Goal: Browse casually

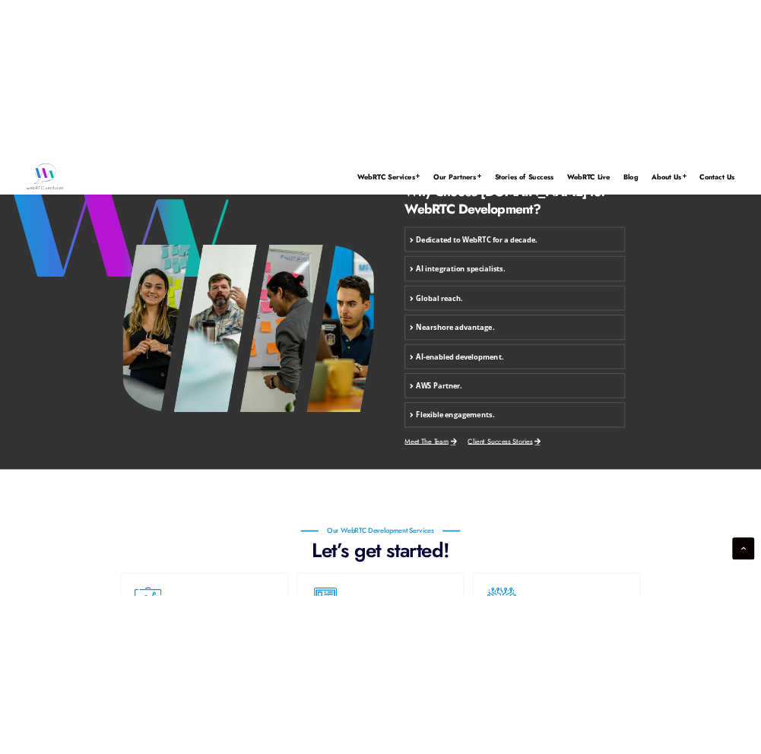
scroll to position [556, 0]
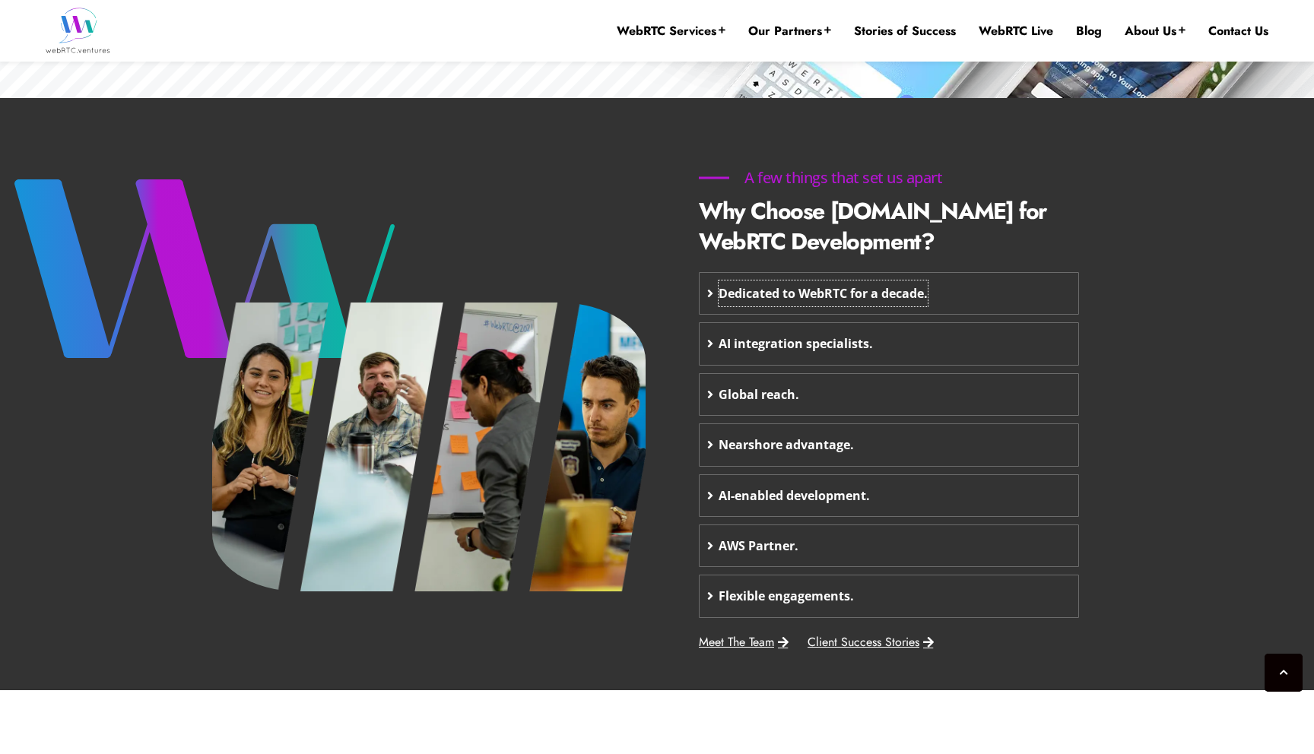
click at [780, 287] on span "Dedicated to WebRTC for a decade." at bounding box center [822, 294] width 209 height 26
click at [805, 295] on span "Dedicated to WebRTC for a decade." at bounding box center [822, 294] width 209 height 26
click at [1018, 288] on div "Dedicated to WebRTC for a decade." at bounding box center [888, 293] width 379 height 41
click at [1001, 330] on div "AI integration specialists." at bounding box center [888, 343] width 379 height 41
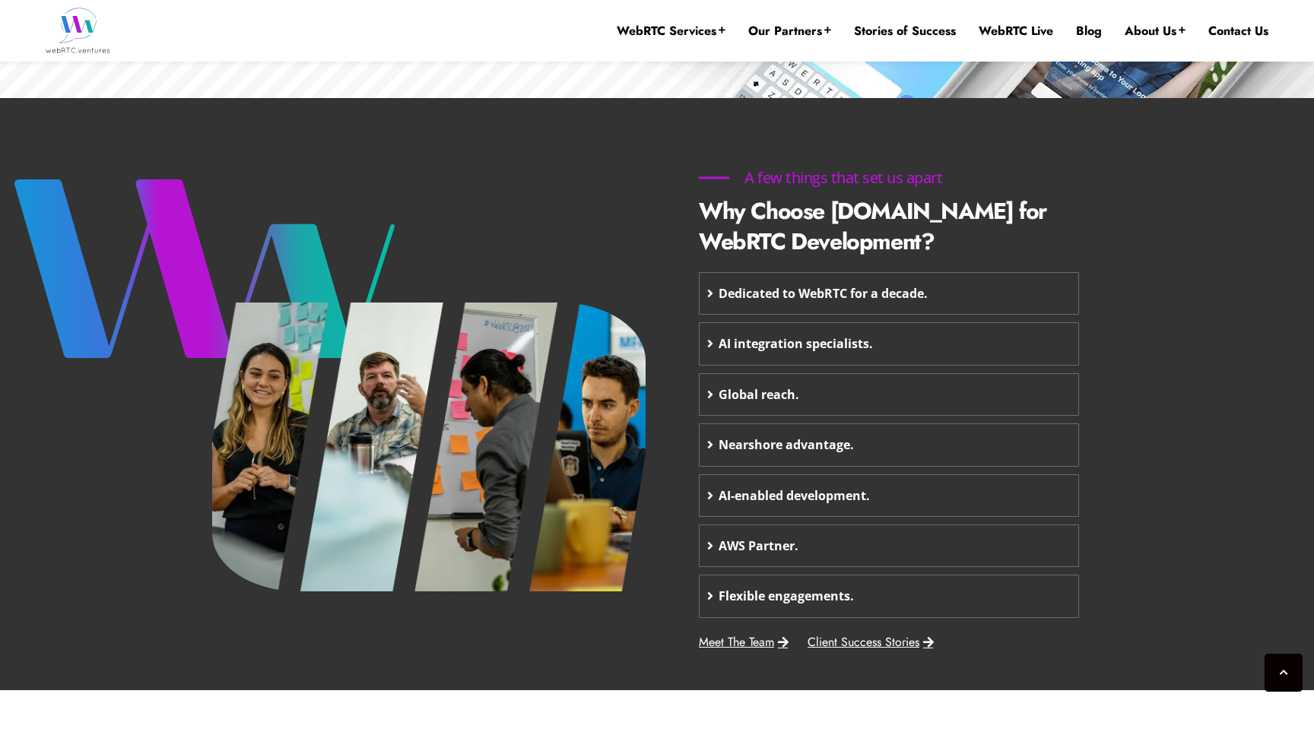
click at [989, 382] on div "Global reach." at bounding box center [888, 394] width 379 height 41
click at [985, 451] on div "Nearshore advantage." at bounding box center [888, 444] width 379 height 41
click at [973, 493] on div "AI-enabled development." at bounding box center [888, 495] width 379 height 41
click at [973, 536] on div "AWS Partner." at bounding box center [888, 545] width 379 height 41
click at [959, 596] on div "Flexible engagements." at bounding box center [888, 596] width 379 height 41
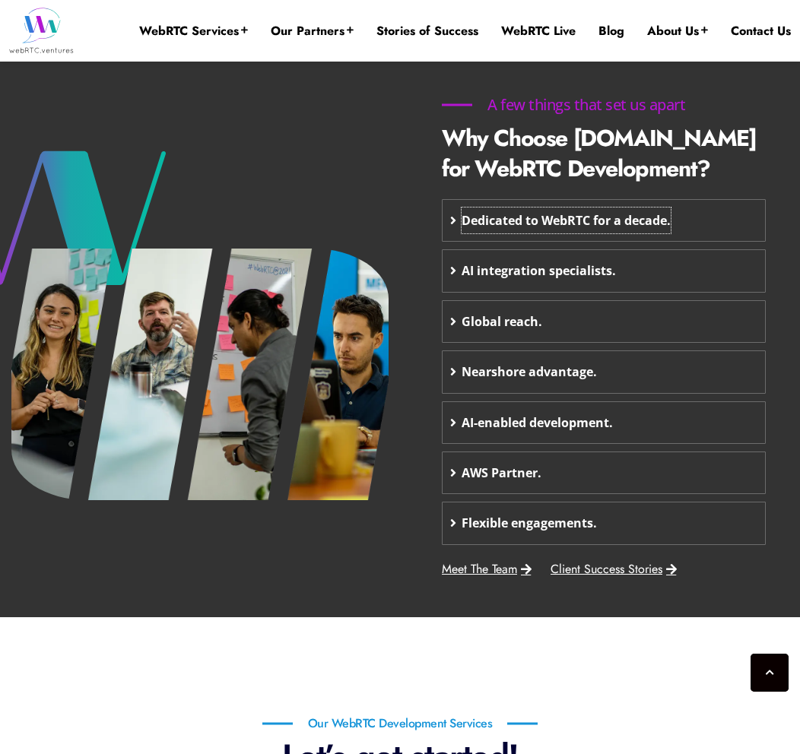
click at [617, 220] on span "Dedicated to WebRTC for a decade." at bounding box center [566, 221] width 209 height 26
click at [702, 234] on div "Dedicated to WebRTC for a decade." at bounding box center [603, 220] width 322 height 41
click at [636, 230] on span "Dedicated to WebRTC for a decade." at bounding box center [566, 221] width 209 height 26
click at [643, 265] on div "AI integration specialists." at bounding box center [603, 270] width 322 height 41
click at [500, 265] on span "AI integration specialists." at bounding box center [539, 271] width 154 height 26
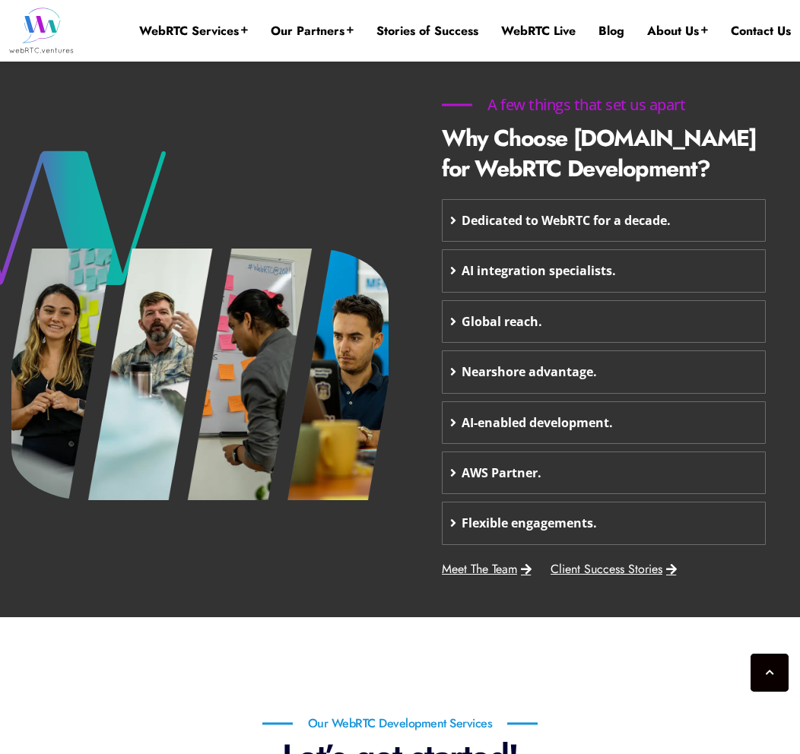
click at [702, 262] on div "AI integration specialists." at bounding box center [603, 270] width 322 height 41
click at [698, 268] on div "AI integration specialists." at bounding box center [603, 270] width 322 height 41
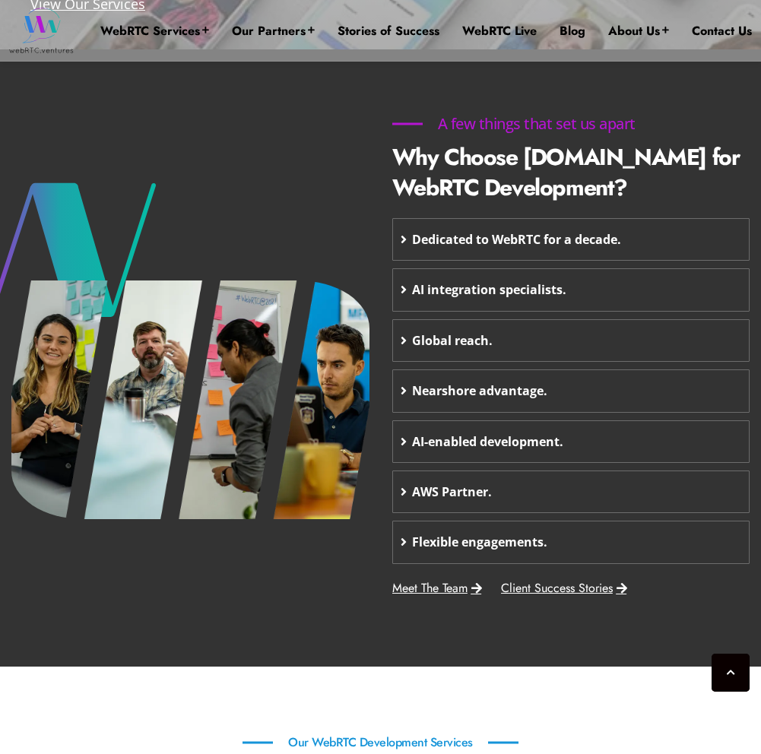
click at [618, 296] on div "AI integration specialists." at bounding box center [571, 289] width 357 height 41
click at [643, 246] on div "Dedicated to WebRTC for a decade." at bounding box center [571, 239] width 357 height 41
click at [650, 344] on div "Global reach." at bounding box center [571, 340] width 357 height 41
click at [650, 395] on div "Nearshore advantage." at bounding box center [571, 390] width 357 height 41
click at [652, 439] on div "AI-enabled development." at bounding box center [571, 441] width 357 height 41
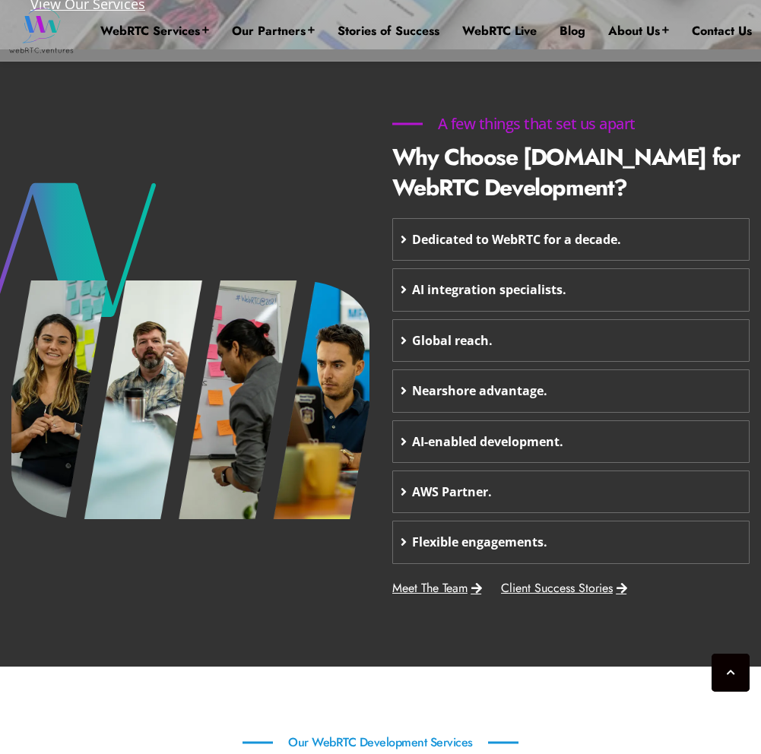
click at [652, 498] on div "AWS Partner." at bounding box center [571, 491] width 357 height 41
click at [652, 536] on div "Flexible engagements." at bounding box center [571, 542] width 357 height 41
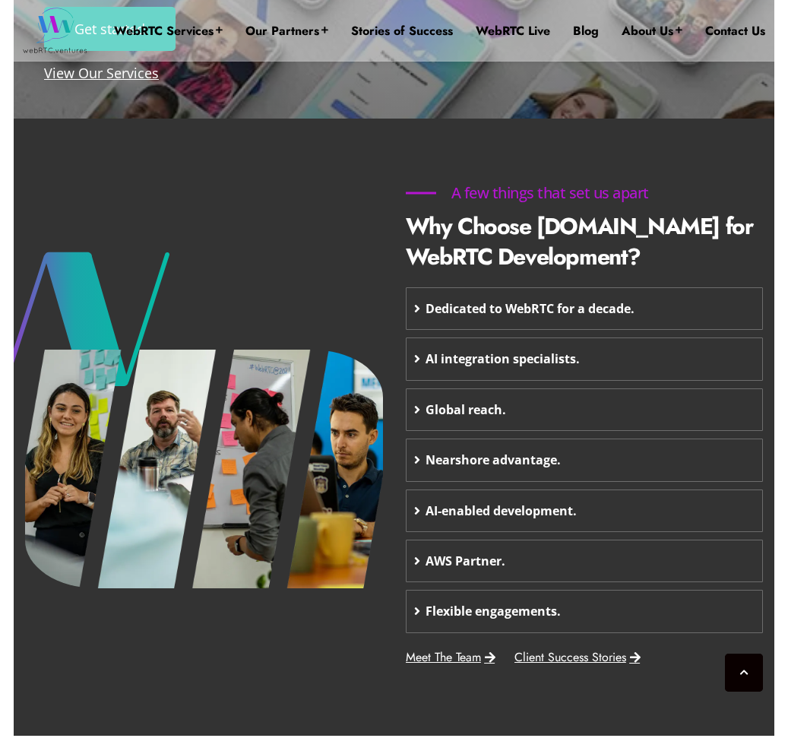
scroll to position [477, 0]
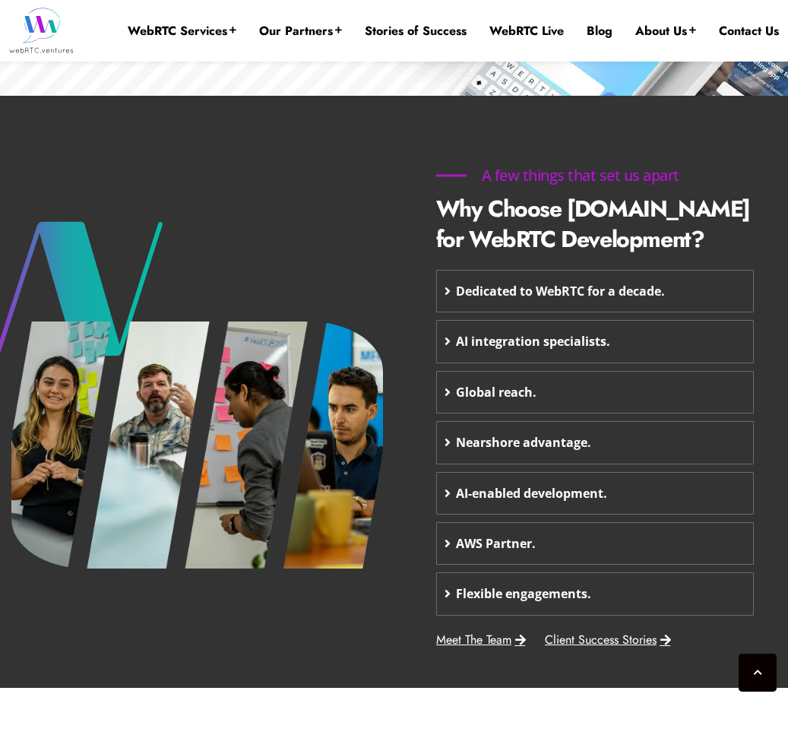
click at [668, 293] on div "Dedicated to WebRTC for a decade." at bounding box center [595, 291] width 317 height 41
